Goal: Information Seeking & Learning: Check status

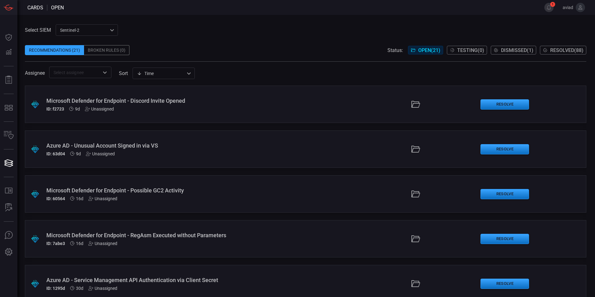
click at [553, 54] on button "Resolved ( 88 )" at bounding box center [563, 50] width 46 height 9
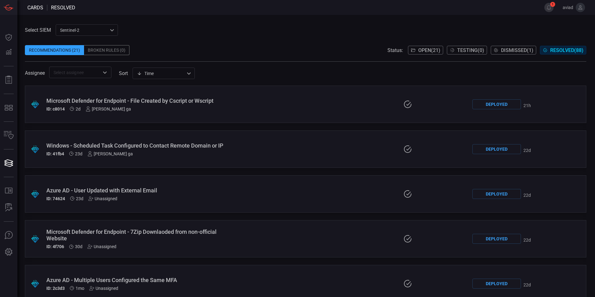
click at [545, 13] on header "Cards resolved 1 aviad" at bounding box center [297, 7] width 595 height 15
click at [548, 9] on button "1" at bounding box center [548, 7] width 9 height 9
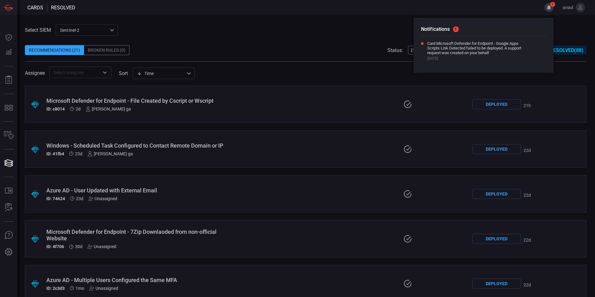
click at [548, 9] on button "1" at bounding box center [548, 7] width 9 height 9
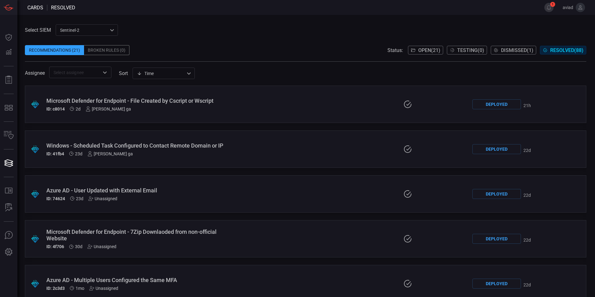
click at [560, 7] on span "aviad" at bounding box center [564, 7] width 17 height 5
click at [552, 8] on button "1" at bounding box center [548, 7] width 9 height 9
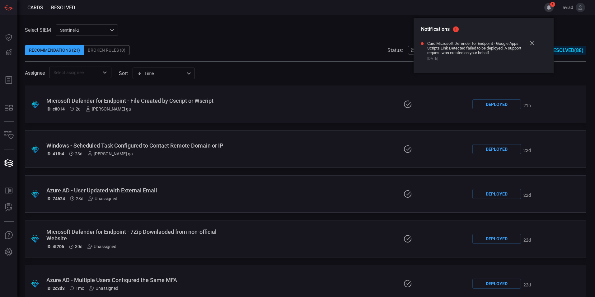
click at [532, 44] on icon at bounding box center [532, 43] width 4 height 4
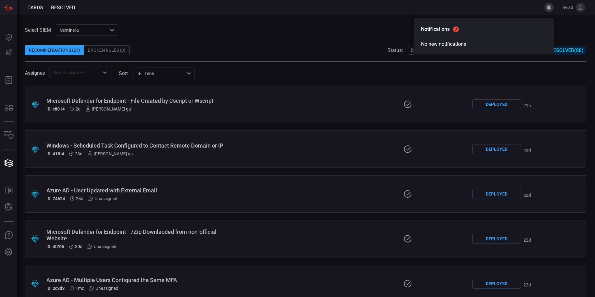
click at [366, 28] on div "Select SIEM sentinel-2 78f76eb1-fabe-46a6-810b-f333e9527487 ​ Recommendations (…" at bounding box center [305, 51] width 561 height 54
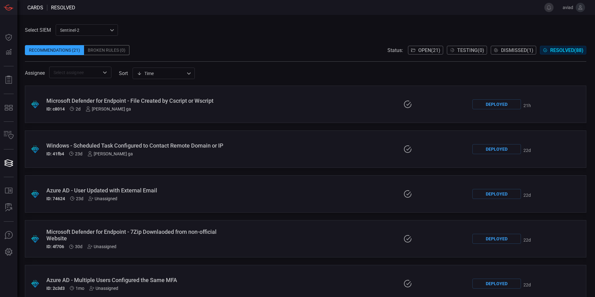
click at [430, 55] on span at bounding box center [305, 58] width 561 height 6
click at [429, 49] on span "Open ( 21 )" at bounding box center [429, 50] width 22 height 6
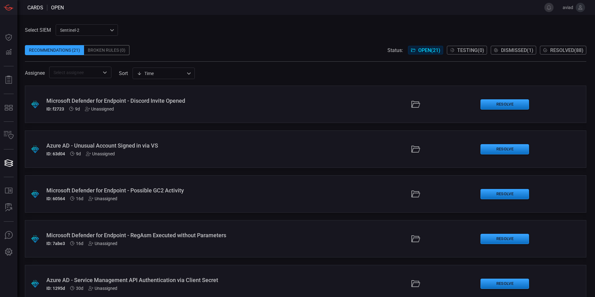
click at [556, 49] on span "Resolved ( 88 )" at bounding box center [566, 50] width 33 height 6
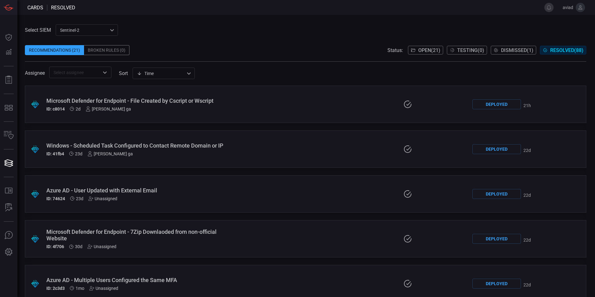
click at [427, 43] on span at bounding box center [305, 40] width 561 height 9
click at [427, 45] on span at bounding box center [305, 40] width 561 height 9
click at [424, 50] on span "Open ( 21 )" at bounding box center [429, 50] width 22 height 6
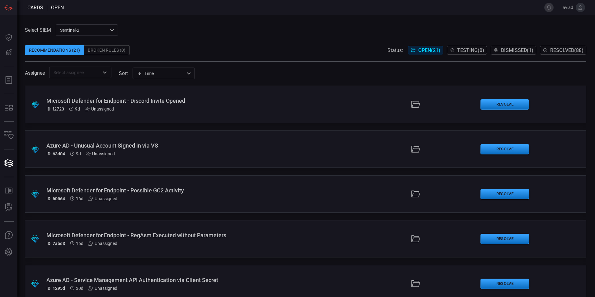
click at [495, 51] on icon at bounding box center [496, 50] width 4 height 4
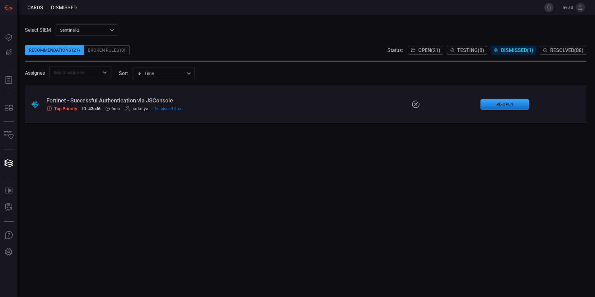
click at [423, 53] on span "Open ( 21 )" at bounding box center [429, 50] width 22 height 6
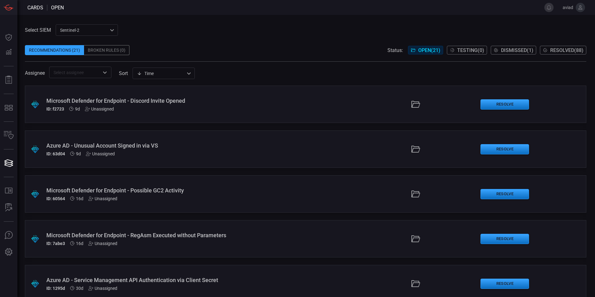
click at [85, 37] on span at bounding box center [305, 40] width 561 height 9
click at [90, 31] on div "sentinel-2 78f76eb1-fabe-46a6-810b-f333e9527487 ​" at bounding box center [87, 30] width 62 height 12
click at [86, 45] on div "MicrosoftSentinel" at bounding box center [78, 43] width 35 height 7
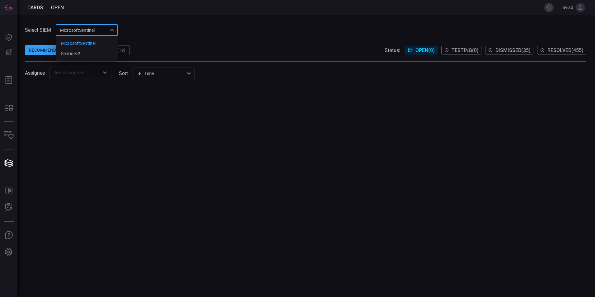
click at [91, 33] on div "MicrosoftSentinel 11c42ee3-b155-483d-a504-5846815c378e MicrosoftSentinel sentin…" at bounding box center [87, 30] width 62 height 12
click at [89, 49] on li "sentinel-2" at bounding box center [87, 54] width 62 height 10
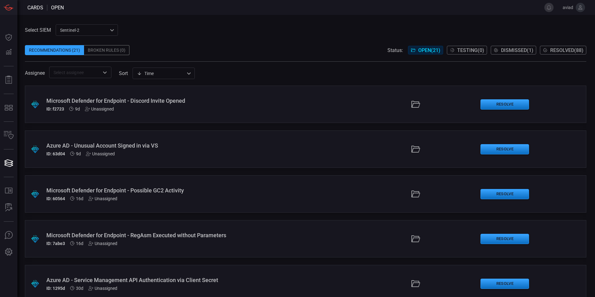
click at [546, 49] on icon at bounding box center [544, 50] width 5 height 5
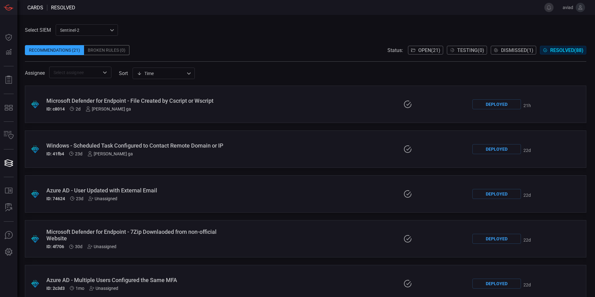
click at [426, 51] on span "Open ( 21 )" at bounding box center [429, 50] width 22 height 6
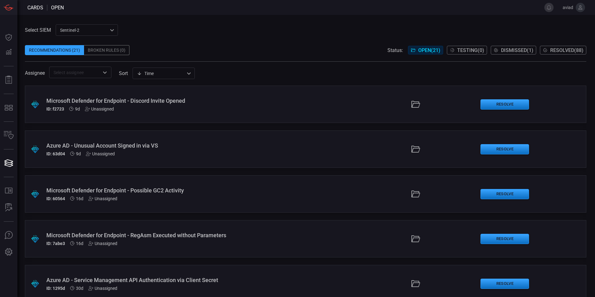
click at [328, 59] on span at bounding box center [305, 58] width 561 height 6
click at [228, 160] on div ".suggested_cards_icon{fill:url(#suggested_cards_icon);} Azure AD - Unusual Acco…" at bounding box center [305, 148] width 561 height 37
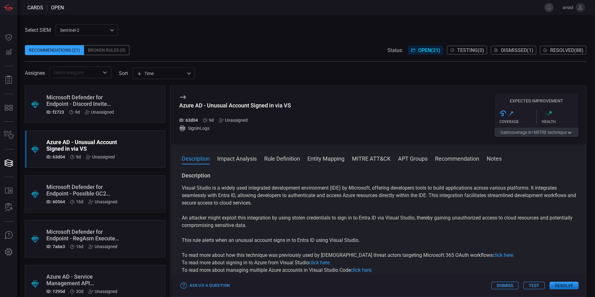
click at [110, 98] on div "Microsoft Defender for Endpoint - Discord Invite Opened" at bounding box center [83, 100] width 74 height 13
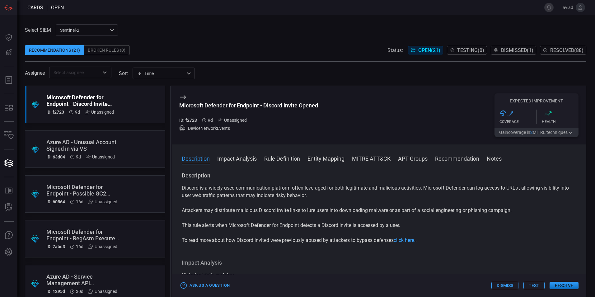
click at [545, 54] on button "Resolved ( 88 )" at bounding box center [563, 50] width 46 height 9
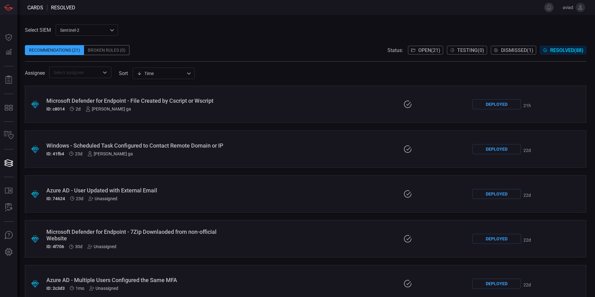
click at [427, 48] on span "Open ( 21 )" at bounding box center [429, 50] width 22 height 6
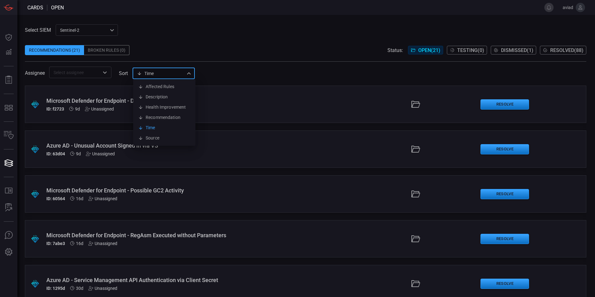
click at [180, 68] on div "Time visibleUpdateTime Affected Rules Description Health Improvement Recommenda…" at bounding box center [164, 73] width 62 height 12
click at [96, 72] on div at bounding box center [297, 148] width 595 height 297
click at [109, 73] on button "Open" at bounding box center [104, 72] width 9 height 9
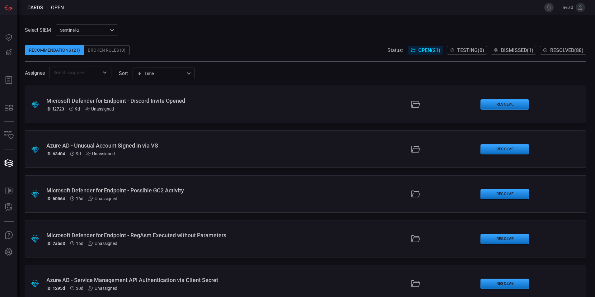
click at [278, 74] on div "Assignee ​ sort Time visibleUpdateTime ​" at bounding box center [305, 73] width 561 height 12
click at [406, 9] on span at bounding box center [300, 7] width 473 height 15
